Goal: Information Seeking & Learning: Learn about a topic

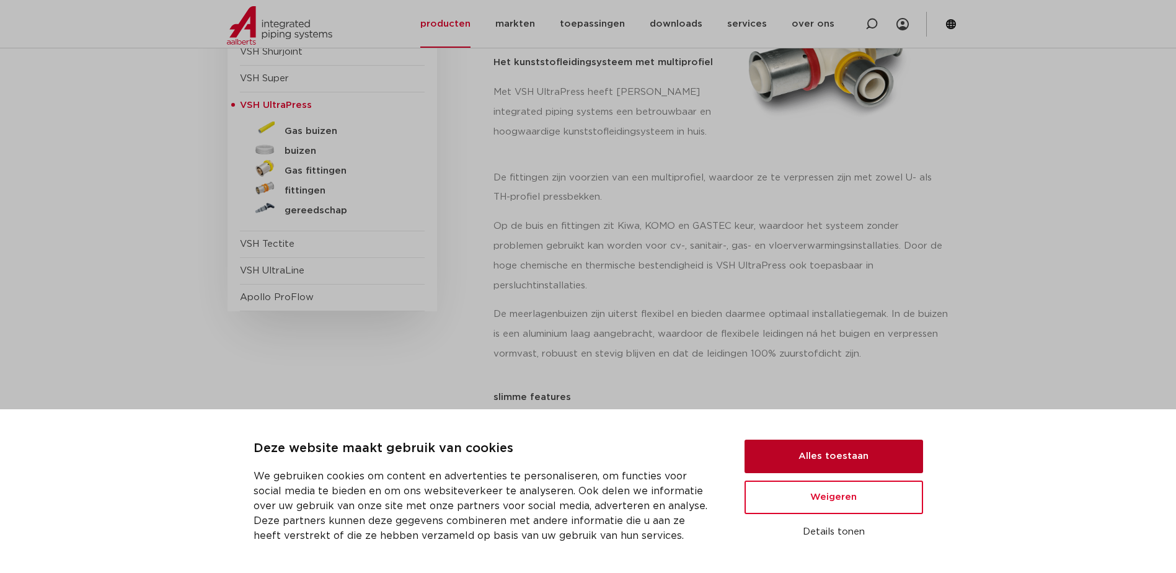
click at [811, 467] on button "Alles toestaan" at bounding box center [833, 455] width 179 height 33
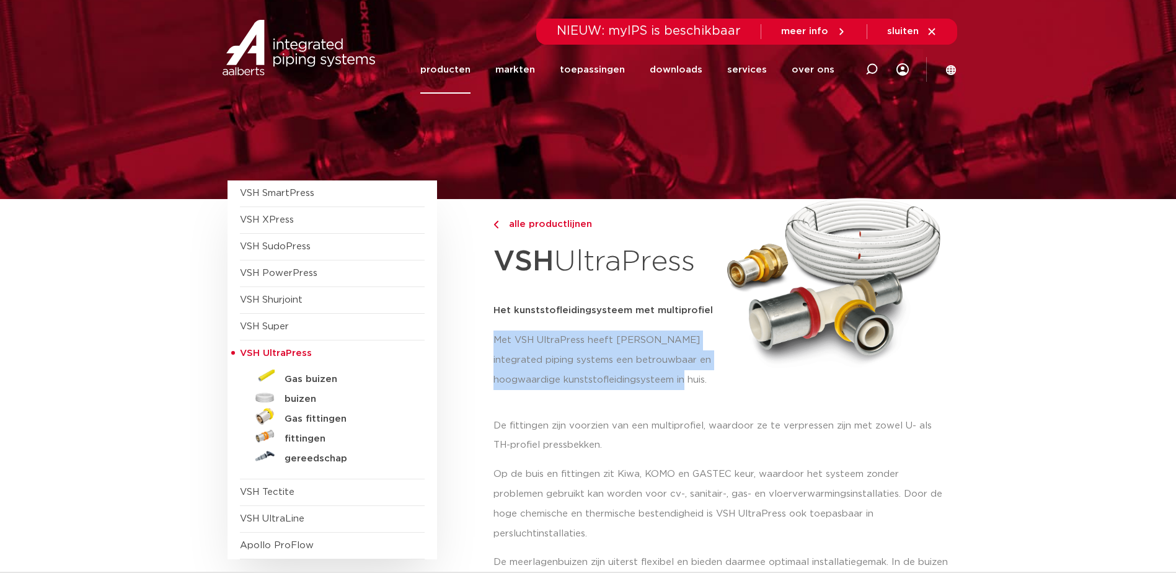
drag, startPoint x: 495, startPoint y: 338, endPoint x: 705, endPoint y: 379, distance: 213.9
click at [705, 379] on p "Met VSH UltraPress heeft Aalberts integrated piping systems een betrouwbaar en …" at bounding box center [605, 360] width 224 height 60
click at [308, 394] on h5 "buizen" at bounding box center [345, 399] width 123 height 11
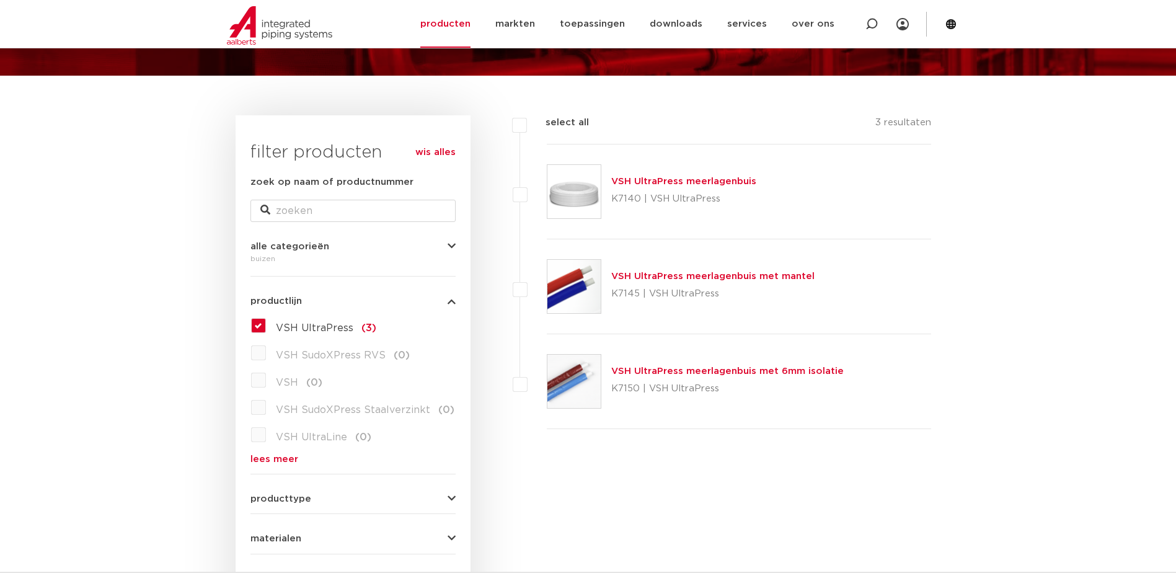
click at [664, 280] on link "VSH UltraPress meerlagenbuis met mantel" at bounding box center [712, 275] width 203 height 9
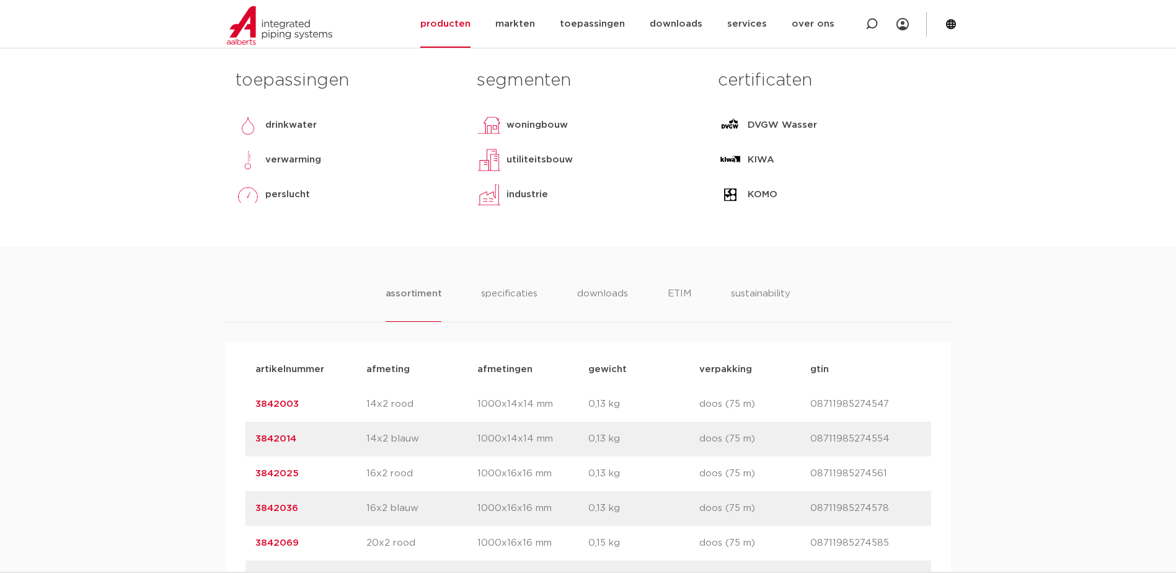
scroll to position [503, 0]
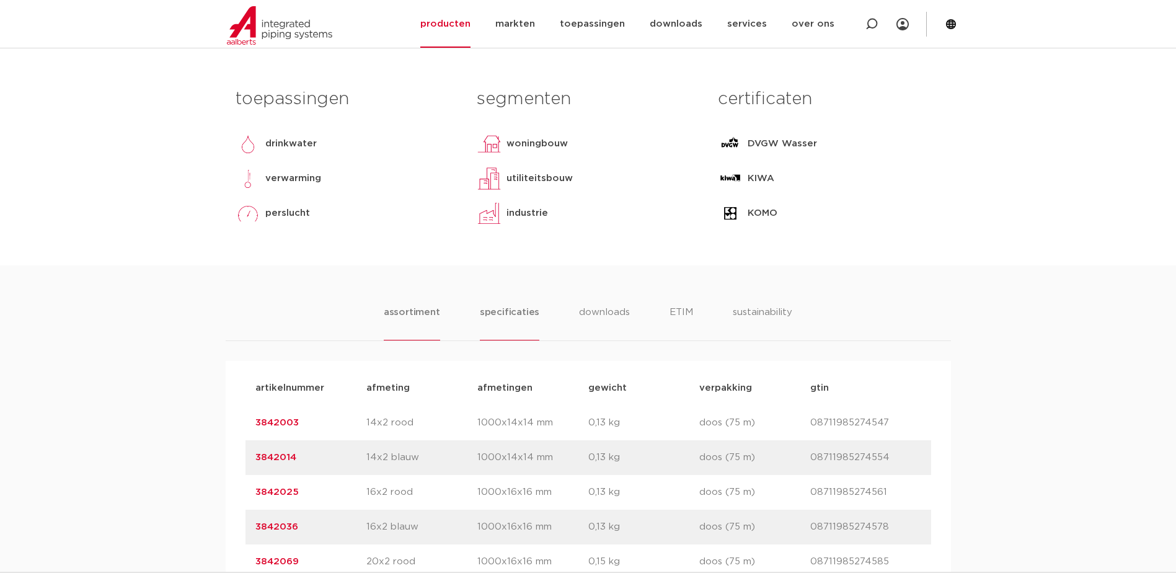
click at [521, 316] on li "specificaties" at bounding box center [510, 322] width 60 height 35
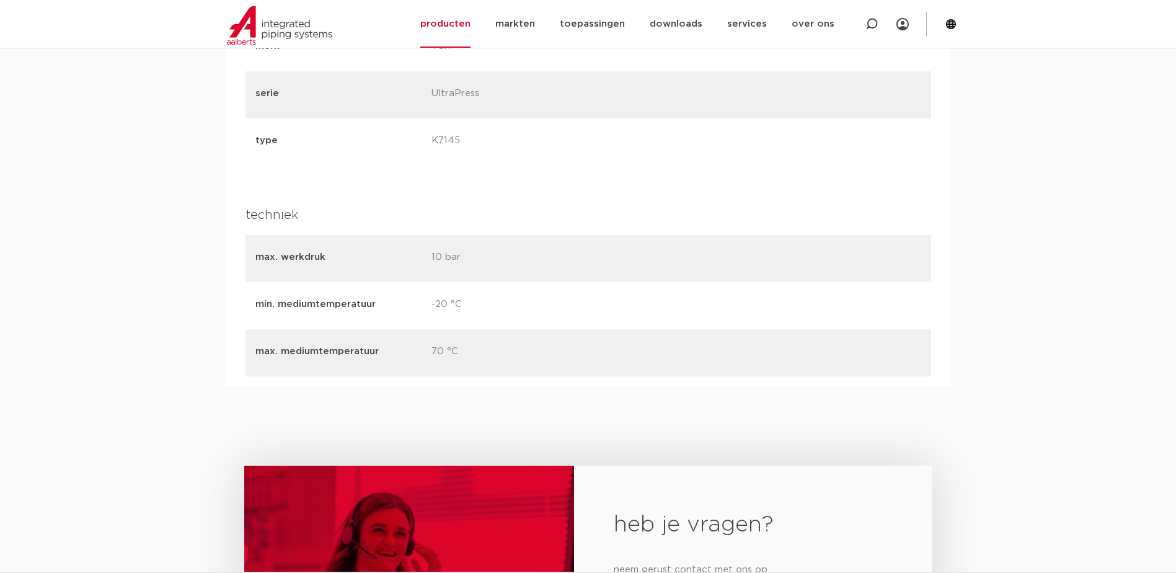
scroll to position [1309, 0]
